Goal: Information Seeking & Learning: Learn about a topic

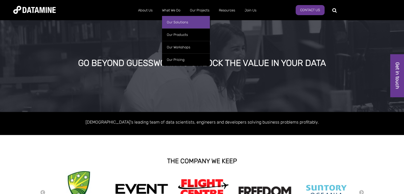
click at [177, 25] on link "Our Solutions" at bounding box center [186, 22] width 48 height 12
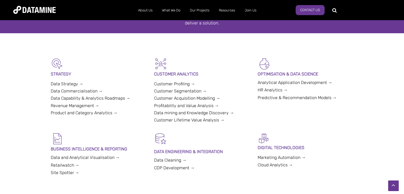
click at [170, 70] on p "CUSTOMER ANALYTICS" at bounding box center [202, 73] width 96 height 7
click at [162, 66] on img at bounding box center [160, 63] width 13 height 13
